Goal: Task Accomplishment & Management: Manage account settings

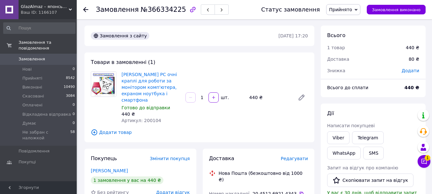
scroll to position [192, 0]
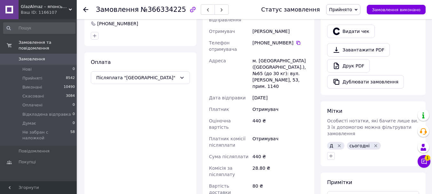
click at [59, 6] on span "GlazAlmaz – японські краплі для очей" at bounding box center [45, 7] width 48 height 6
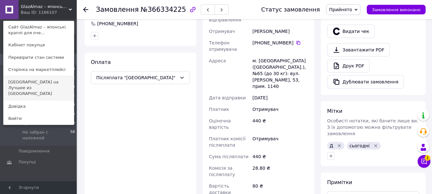
click at [65, 80] on link "Japan ua Лучшее из Японии" at bounding box center [39, 88] width 70 height 24
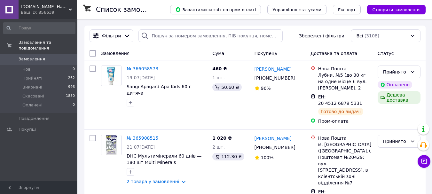
click at [62, 19] on div "Japan.ua Найкраще з Японії Ваш ID: 856639" at bounding box center [48, 9] width 58 height 19
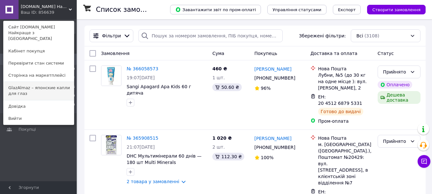
click at [60, 82] on link "GlazAlmaz – японские капли для глаз" at bounding box center [39, 91] width 70 height 18
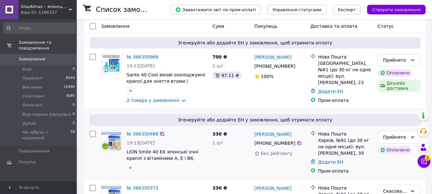
scroll to position [64, 0]
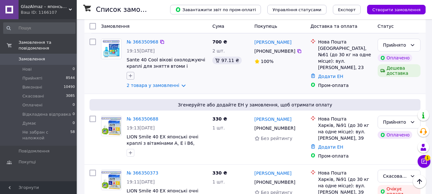
click at [133, 75] on icon "button" at bounding box center [130, 75] width 5 height 5
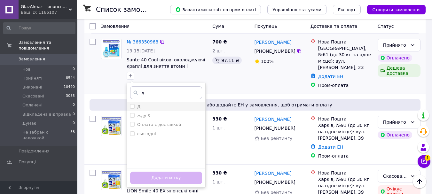
type input "д"
click at [130, 106] on input "Д" at bounding box center [132, 106] width 4 height 4
checkbox input "true"
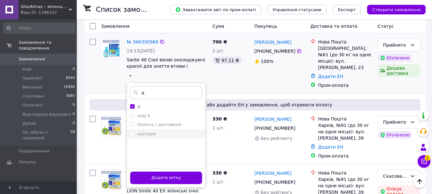
click at [132, 130] on li "сьогодні" at bounding box center [166, 133] width 78 height 9
checkbox input "true"
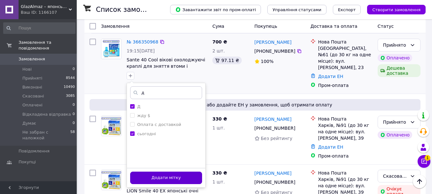
click at [158, 180] on button "Додати мітку" at bounding box center [166, 178] width 72 height 12
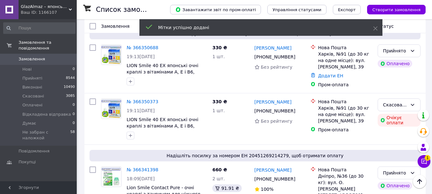
scroll to position [128, 0]
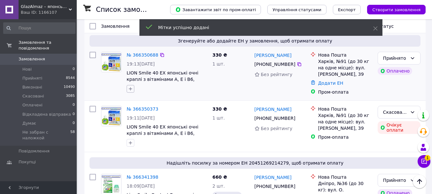
click at [132, 88] on icon "button" at bounding box center [130, 88] width 5 height 5
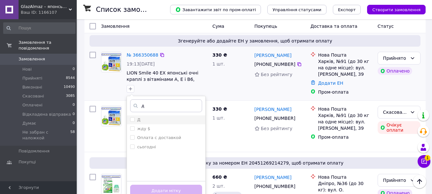
type input "д"
click at [132, 119] on input "Д" at bounding box center [132, 119] width 4 height 4
checkbox input "true"
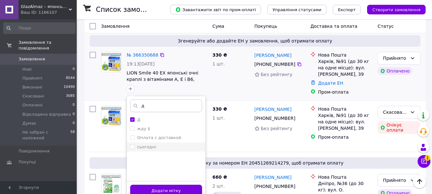
click at [133, 146] on input "сьогодні" at bounding box center [132, 146] width 4 height 4
checkbox input "true"
click at [149, 188] on button "Додати мітку" at bounding box center [166, 191] width 72 height 12
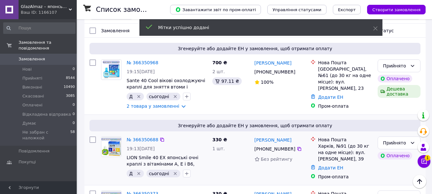
scroll to position [32, 0]
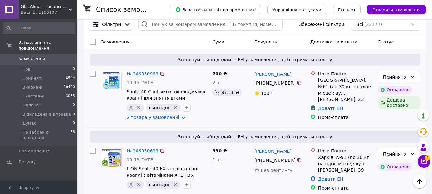
click at [142, 72] on link "№ 366350968" at bounding box center [142, 73] width 32 height 5
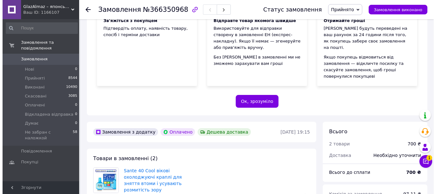
scroll to position [287, 0]
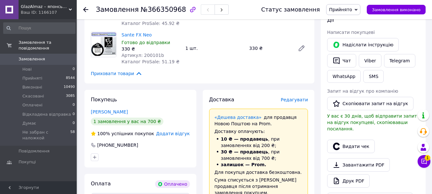
click at [297, 97] on span "Редагувати" at bounding box center [293, 99] width 27 height 5
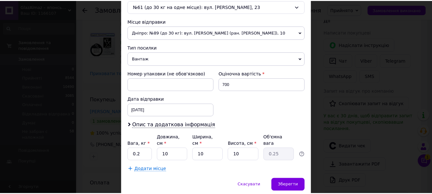
scroll to position [230, 0]
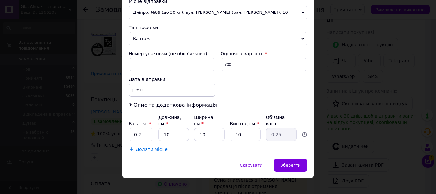
click at [331, 158] on div "× Редагування доставки Спосіб доставки Нова Пошта (безкоштовно від 1000 ₴) Плат…" at bounding box center [218, 97] width 436 height 194
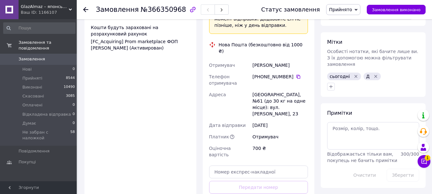
scroll to position [511, 0]
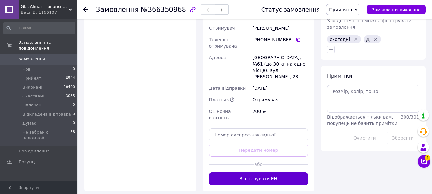
click at [261, 172] on button "Згенерувати ЕН" at bounding box center [258, 178] width 99 height 13
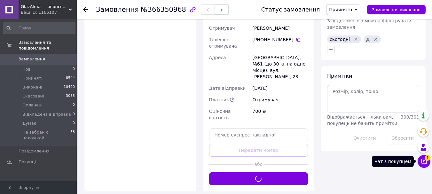
click at [428, 165] on button "Чат з покупцем 1" at bounding box center [423, 161] width 13 height 13
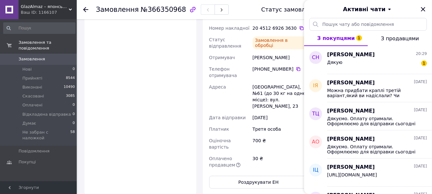
click at [384, 59] on div "Дякую 1" at bounding box center [377, 63] width 100 height 10
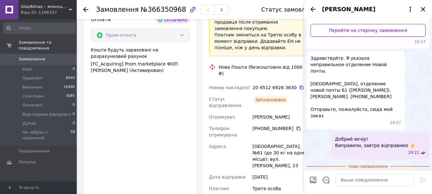
scroll to position [447, 0]
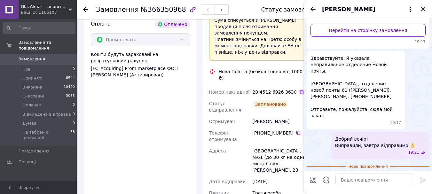
click at [299, 90] on icon at bounding box center [301, 92] width 4 height 4
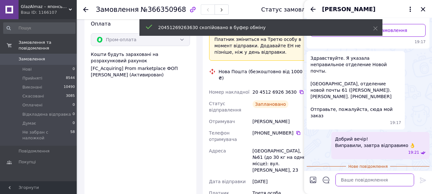
click at [346, 182] on textarea at bounding box center [374, 179] width 79 height 13
paste textarea "20451269263630"
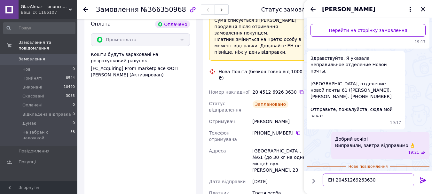
scroll to position [4, 0]
type textarea "ЕН 20451269263630 Тихої ночі!"
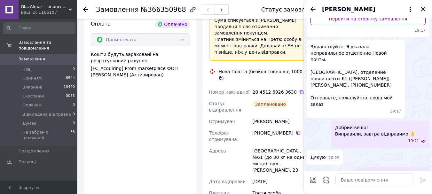
click at [189, 121] on div "Оплата Оплачено Пром-оплата Кошти будуть зараховані на розрахунковий рахунок [F…" at bounding box center [140, 136] width 112 height 245
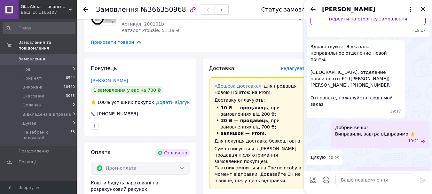
scroll to position [192, 0]
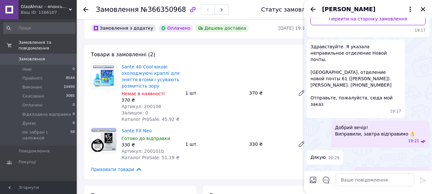
drag, startPoint x: 84, startPoint y: 12, endPoint x: 111, endPoint y: 4, distance: 27.8
click at [84, 11] on div at bounding box center [85, 9] width 5 height 6
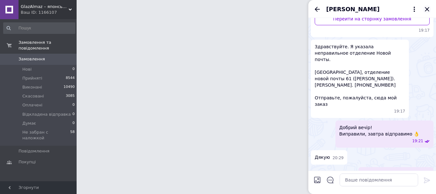
click at [425, 10] on icon "Закрити" at bounding box center [428, 9] width 8 height 8
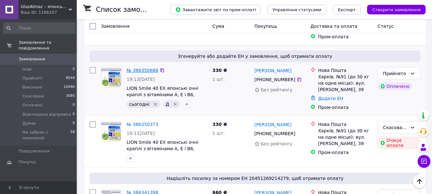
click at [146, 68] on link "№ 366350688" at bounding box center [142, 70] width 32 height 5
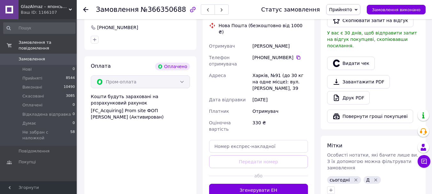
scroll to position [410, 0]
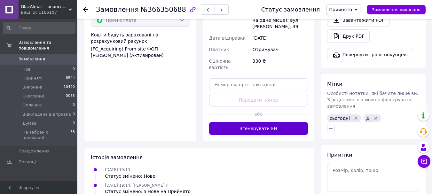
click at [269, 122] on button "Згенерувати ЕН" at bounding box center [258, 128] width 99 height 13
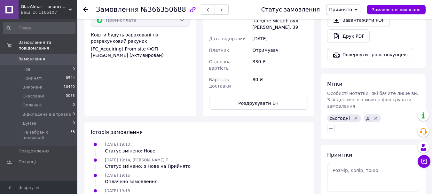
click at [85, 9] on use at bounding box center [85, 9] width 5 height 5
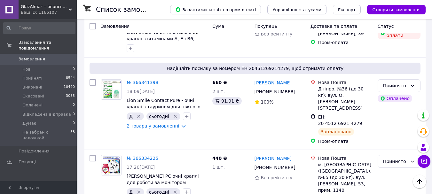
scroll to position [256, 0]
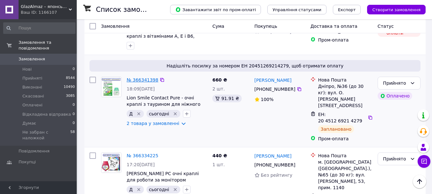
click at [139, 77] on link "№ 366341398" at bounding box center [142, 79] width 32 height 5
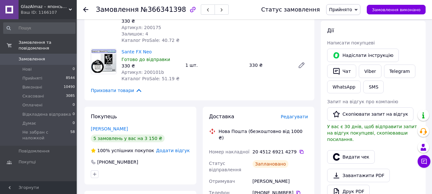
scroll to position [319, 0]
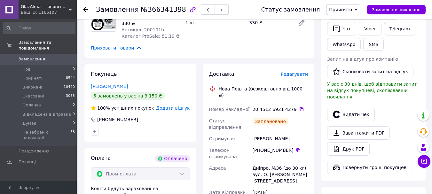
click at [86, 9] on icon at bounding box center [85, 9] width 5 height 5
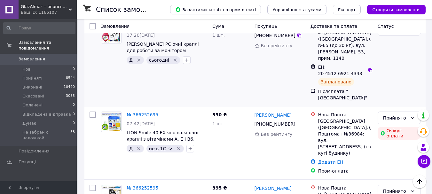
scroll to position [415, 0]
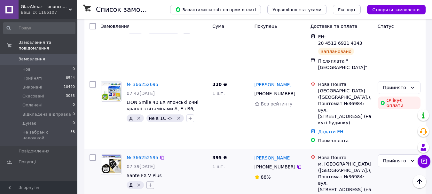
click at [152, 182] on icon "button" at bounding box center [150, 184] width 5 height 5
type input "сьо"
checkbox input "true"
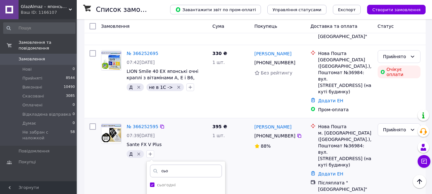
scroll to position [479, 0]
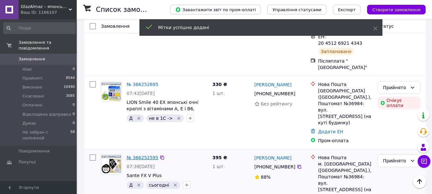
click at [136, 155] on link "№ 366252595" at bounding box center [142, 157] width 32 height 5
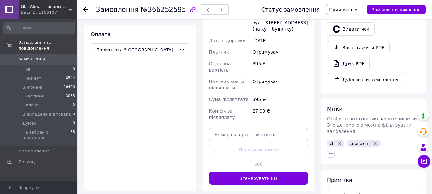
scroll to position [186, 0]
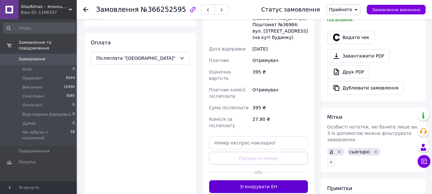
click at [291, 180] on button "Згенерувати ЕН" at bounding box center [258, 186] width 99 height 13
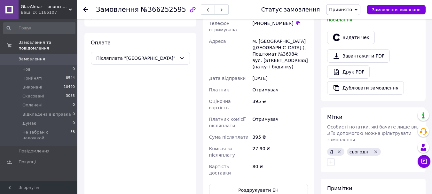
click at [85, 9] on icon at bounding box center [85, 9] width 5 height 5
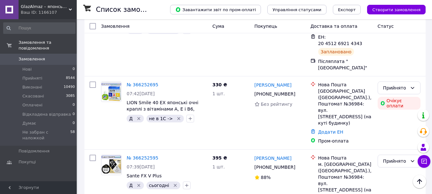
scroll to position [415, 0]
click at [59, 8] on span "GlazAlmaz – японські краплі для очей" at bounding box center [45, 7] width 48 height 6
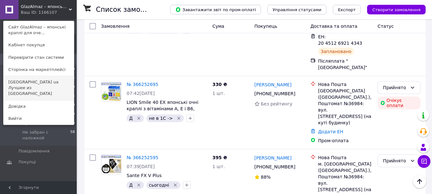
click at [64, 85] on link "[GEOGRAPHIC_DATA] ua Лучшее из [GEOGRAPHIC_DATA]" at bounding box center [39, 88] width 70 height 24
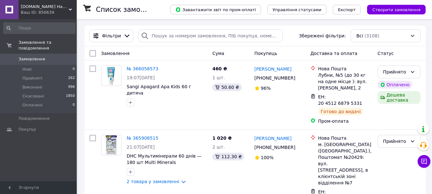
click at [66, 8] on span "Japan.ua Найкраще з Японії" at bounding box center [45, 7] width 48 height 6
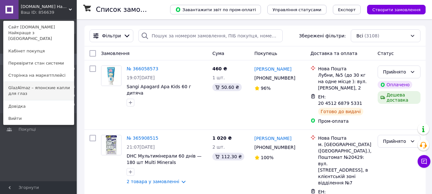
click at [60, 82] on link "GlazAlmaz – японские капли для глаз" at bounding box center [39, 91] width 70 height 18
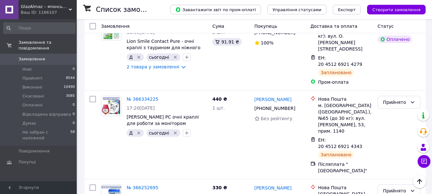
scroll to position [319, 0]
